Goal: Task Accomplishment & Management: Use online tool/utility

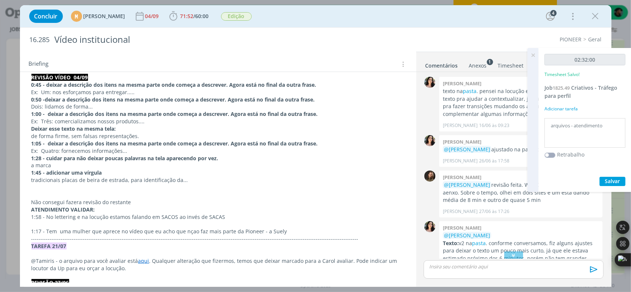
scroll to position [215, 0]
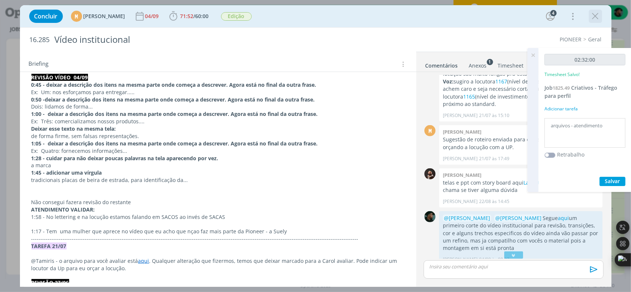
click at [596, 14] on icon "dialog" at bounding box center [595, 16] width 11 height 11
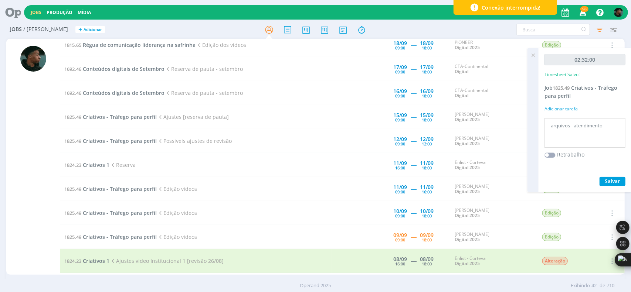
scroll to position [329, 0]
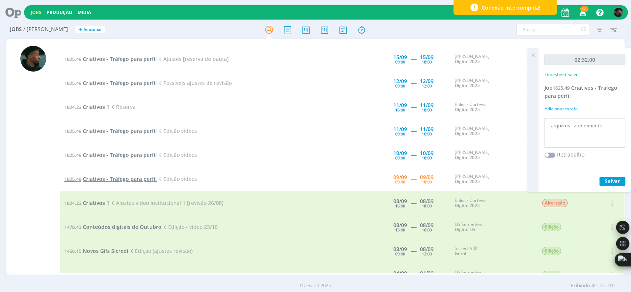
click at [133, 176] on span "Criativos - Tráfego para perfil" at bounding box center [120, 179] width 74 height 7
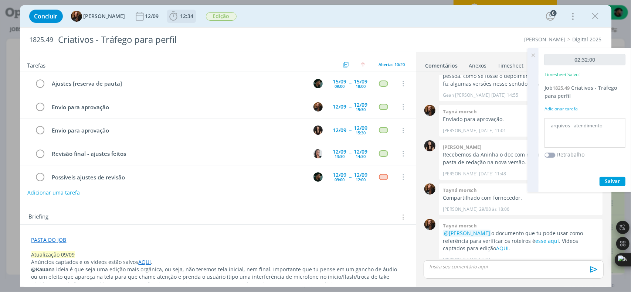
scroll to position [121, 0]
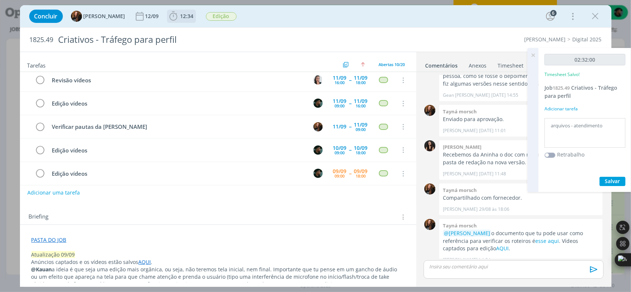
click at [169, 19] on icon "dialog" at bounding box center [173, 15] width 8 height 9
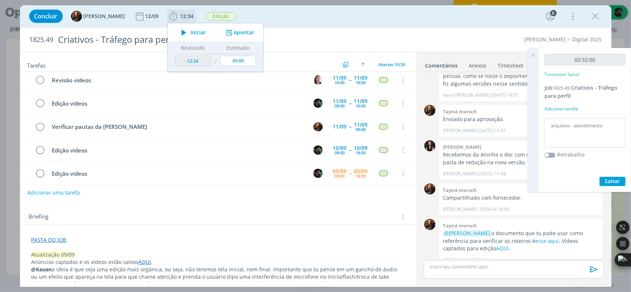
click at [177, 31] on icon "dialog" at bounding box center [183, 33] width 13 height 10
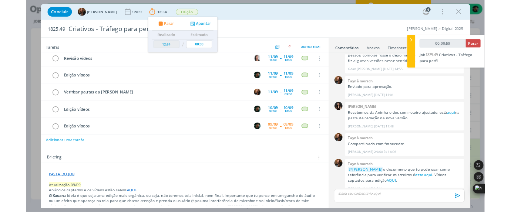
scroll to position [263, 0]
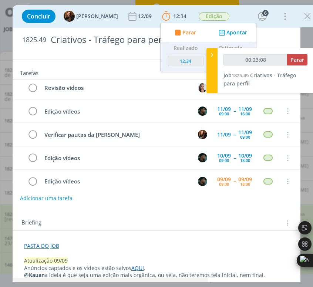
click at [241, 287] on html "Jobs Produção [GEOGRAPHIC_DATA] 56 Notificações Central de Ajuda Área de Membro…" at bounding box center [156, 143] width 313 height 287
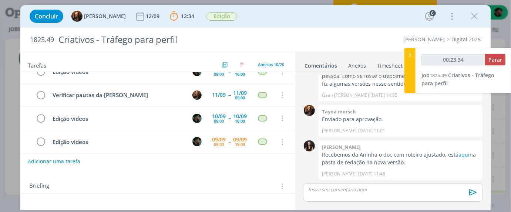
scroll to position [152, 0]
type input "00:23:36"
click at [414, 52] on div at bounding box center [409, 70] width 11 height 45
